Goal: Transaction & Acquisition: Purchase product/service

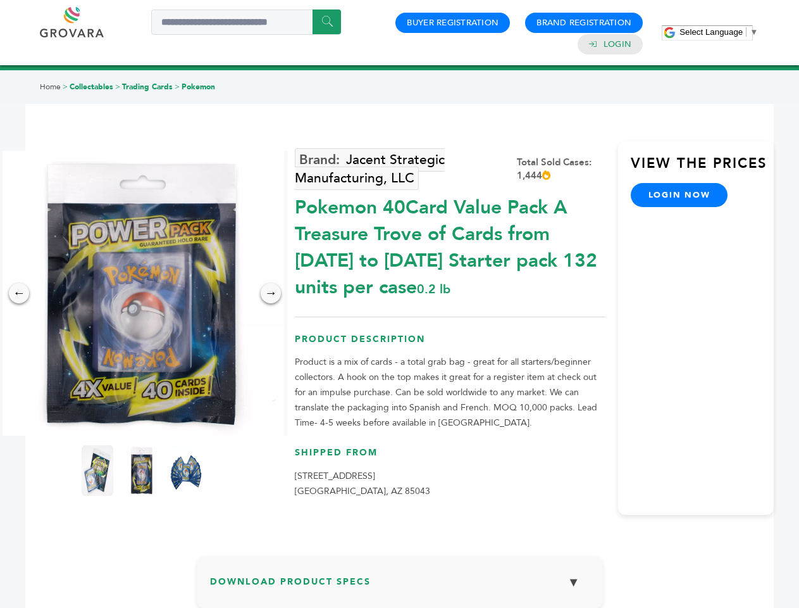
click at [719, 32] on span "Select Language" at bounding box center [711, 31] width 63 height 9
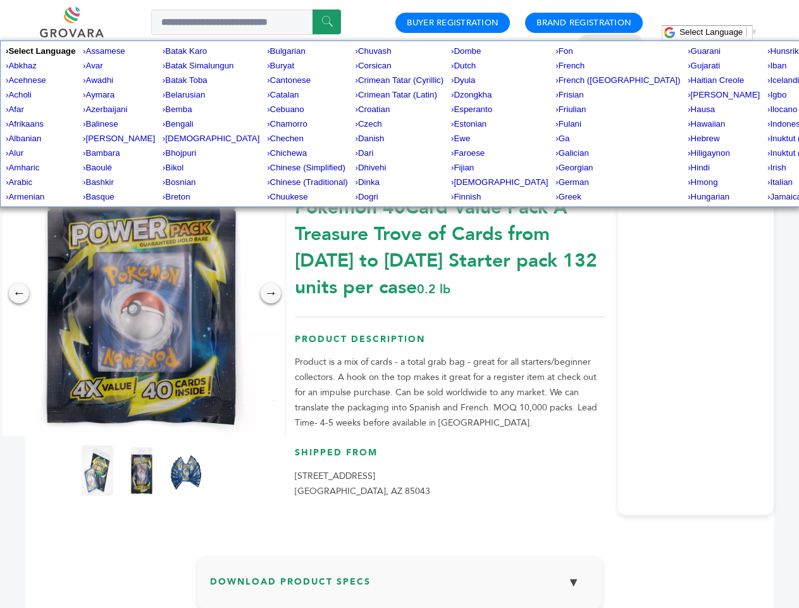
click at [142, 293] on img at bounding box center [141, 293] width 285 height 285
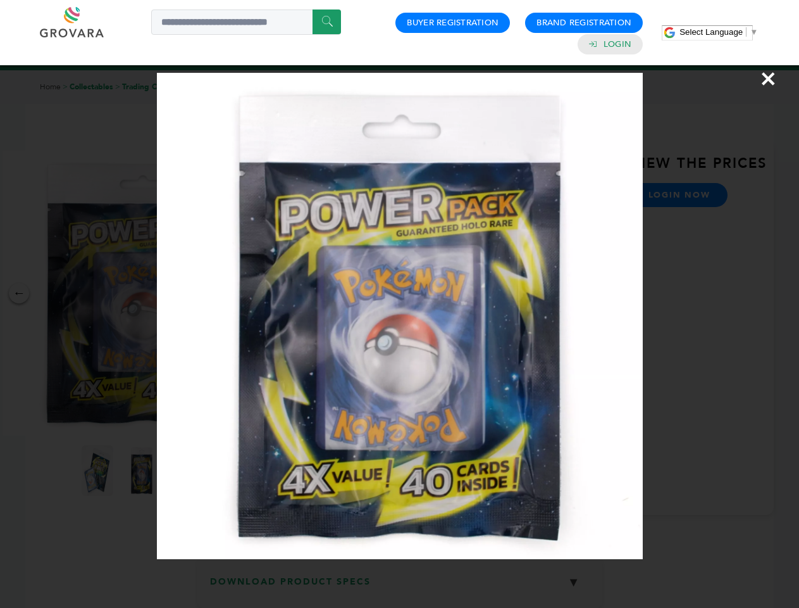
click at [19, 293] on div "×" at bounding box center [399, 304] width 799 height 608
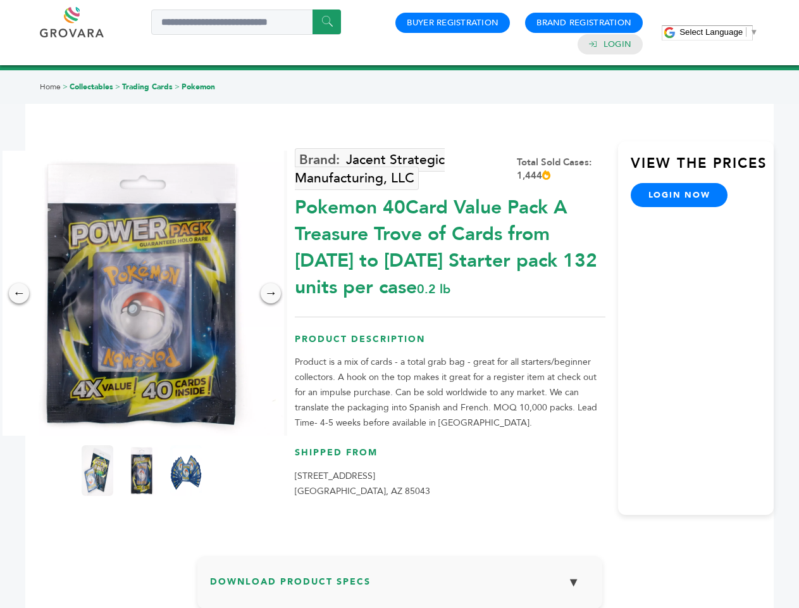
click at [271, 293] on div "→" at bounding box center [271, 293] width 20 height 20
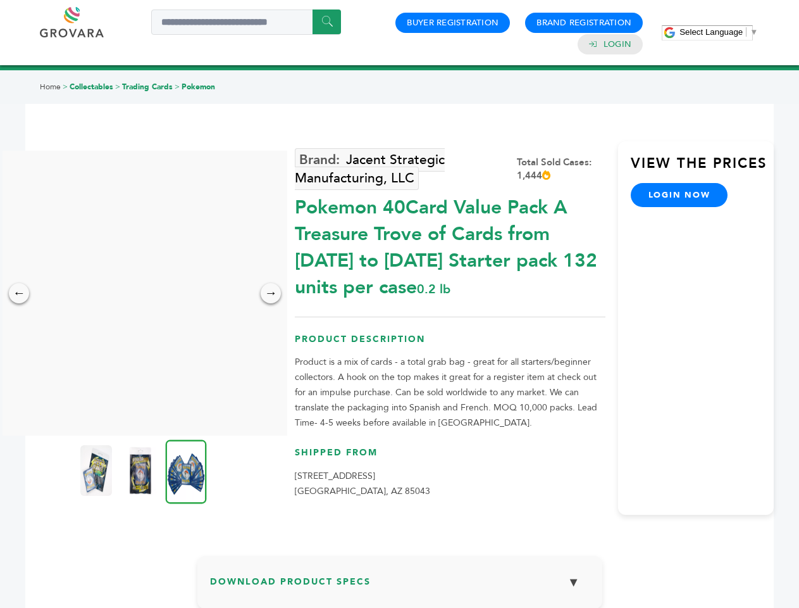
click at [97, 470] on img at bounding box center [96, 470] width 32 height 51
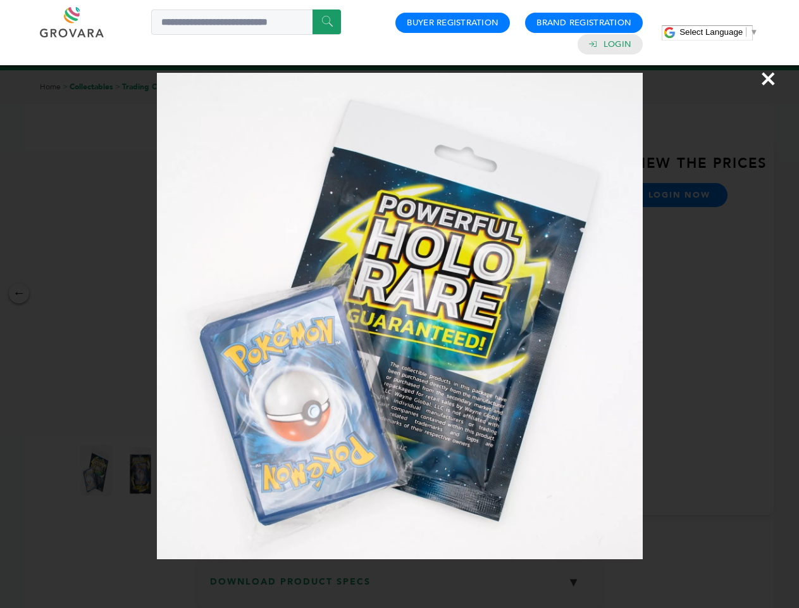
click at [142, 470] on div "×" at bounding box center [399, 304] width 799 height 608
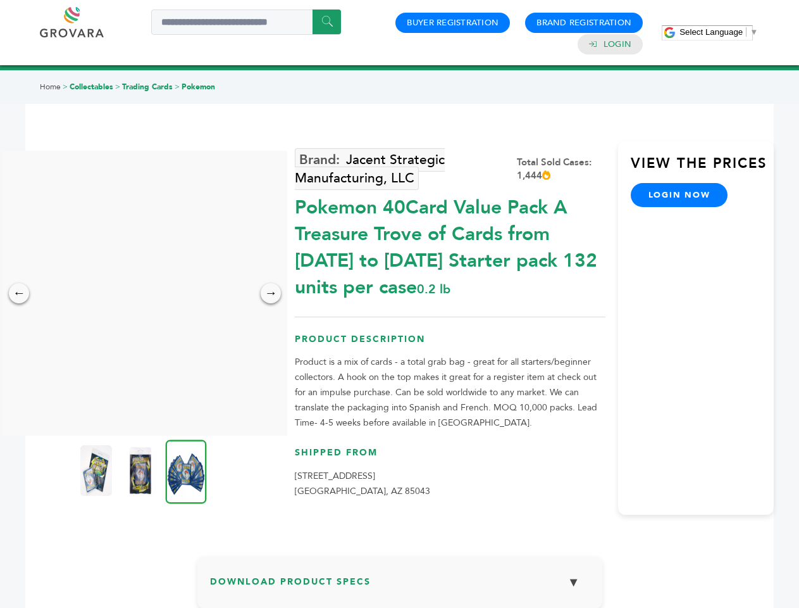
click at [186, 470] on img at bounding box center [186, 471] width 41 height 64
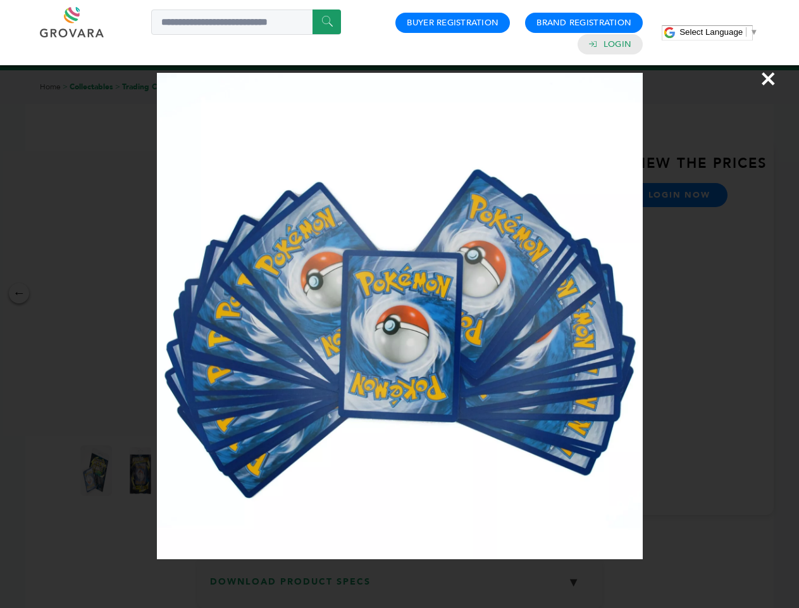
click at [400, 587] on div "×" at bounding box center [399, 304] width 799 height 608
